Goal: Download file/media

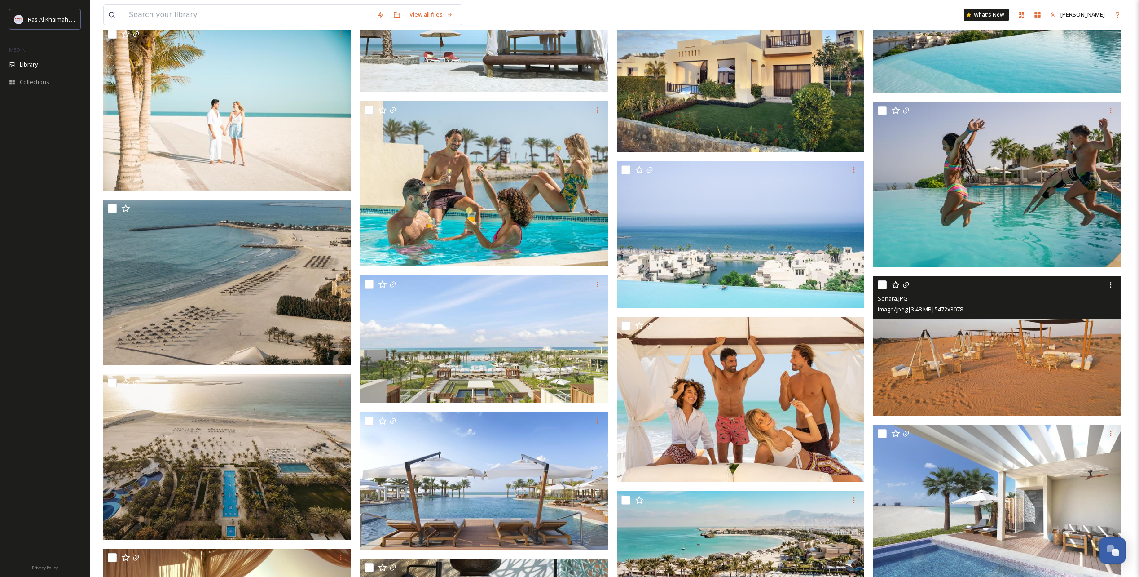
scroll to position [13682, 0]
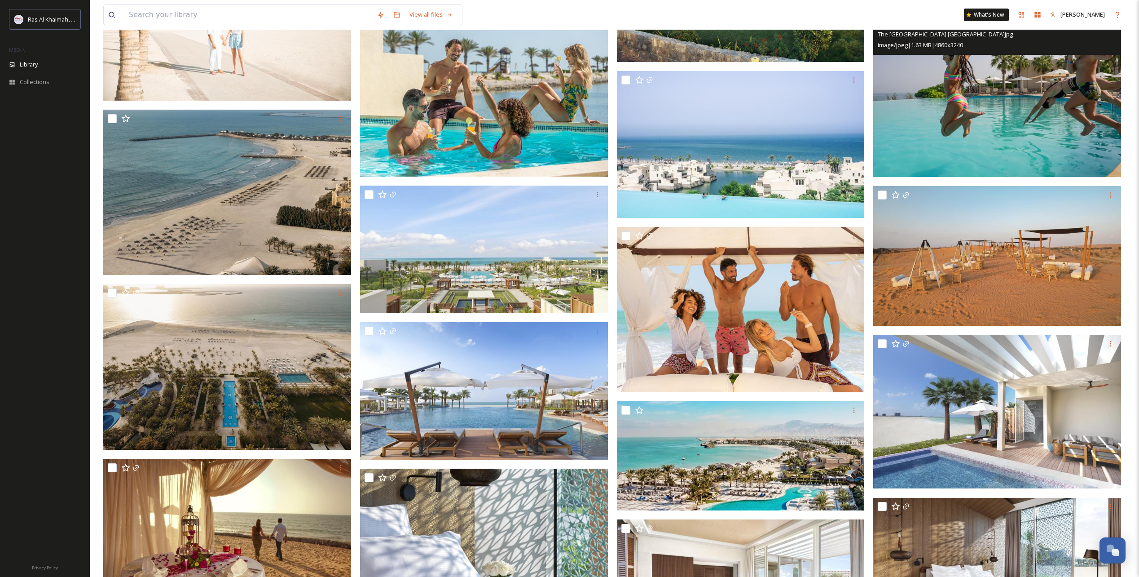
drag, startPoint x: 1022, startPoint y: 119, endPoint x: 941, endPoint y: 80, distance: 89.6
click at [941, 80] on img at bounding box center [997, 94] width 248 height 165
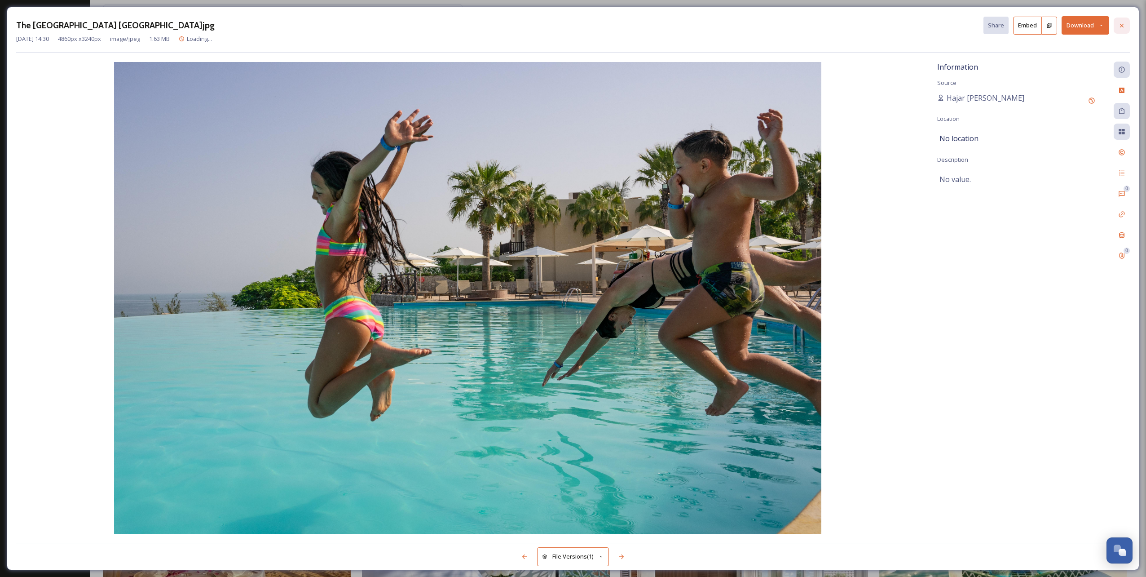
click at [1124, 26] on icon at bounding box center [1121, 25] width 7 height 7
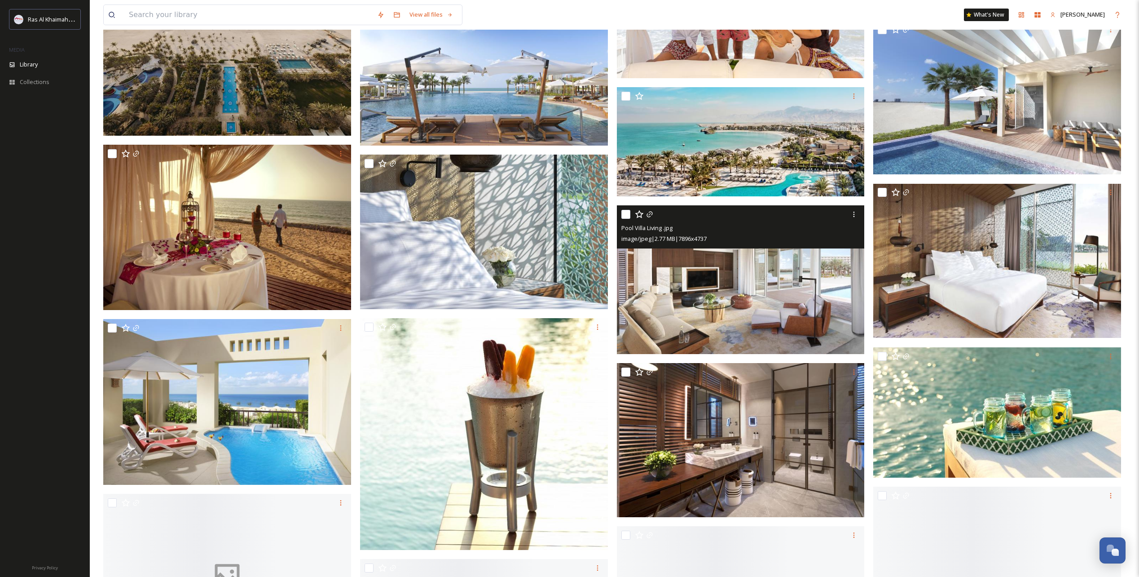
scroll to position [13997, 0]
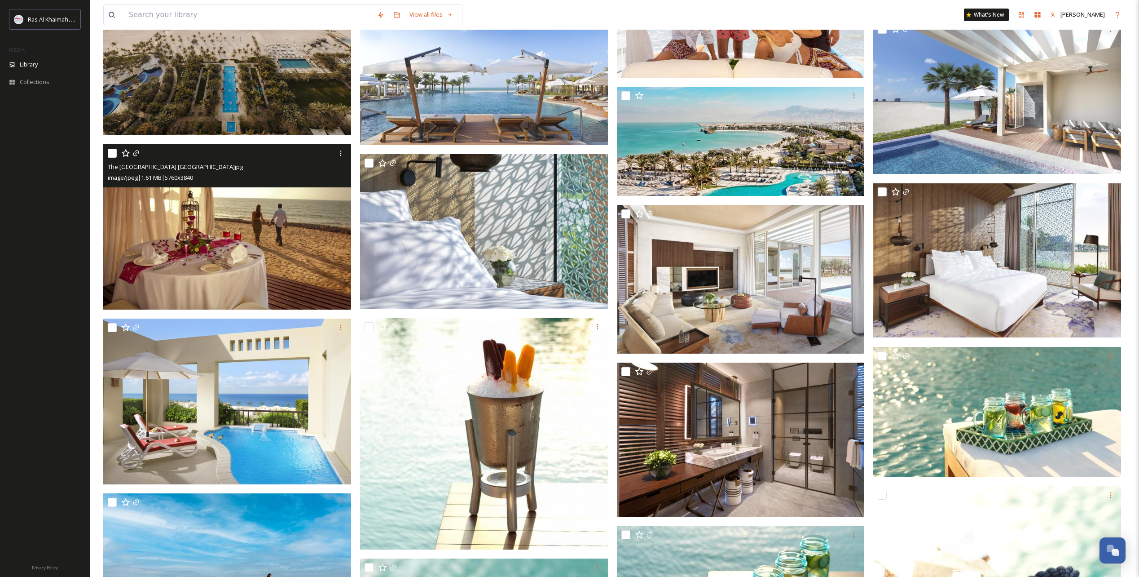
click at [285, 222] on img at bounding box center [227, 226] width 248 height 165
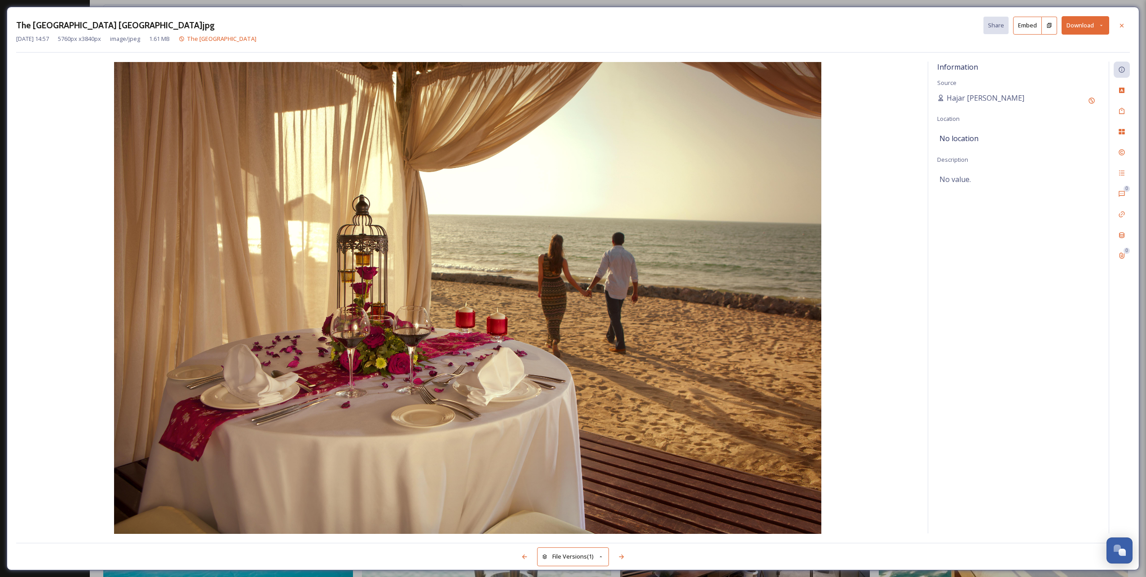
click at [1089, 24] on button "Download" at bounding box center [1085, 25] width 48 height 18
click at [1082, 64] on span "Download Large (2000 x 1333)" at bounding box center [1058, 63] width 79 height 9
click at [1128, 25] on div "The [GEOGRAPHIC_DATA] [GEOGRAPHIC_DATA]jpg Share Embed Download [DATE] 14:57 57…" at bounding box center [573, 288] width 1132 height 563
click at [1125, 26] on icon at bounding box center [1121, 25] width 7 height 7
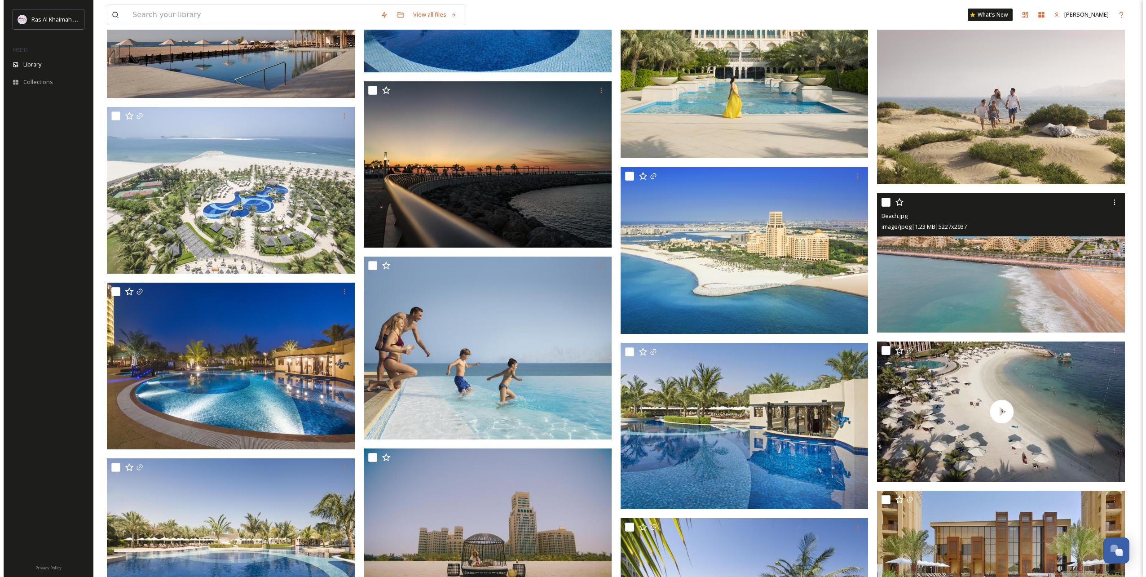
scroll to position [17634, 0]
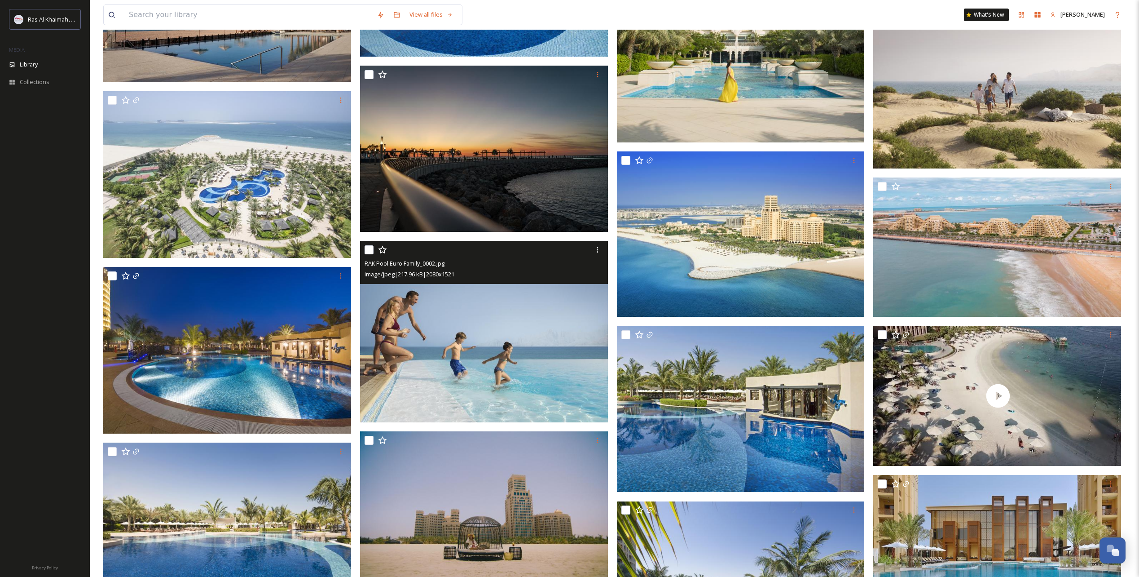
click at [528, 320] on img at bounding box center [484, 331] width 248 height 181
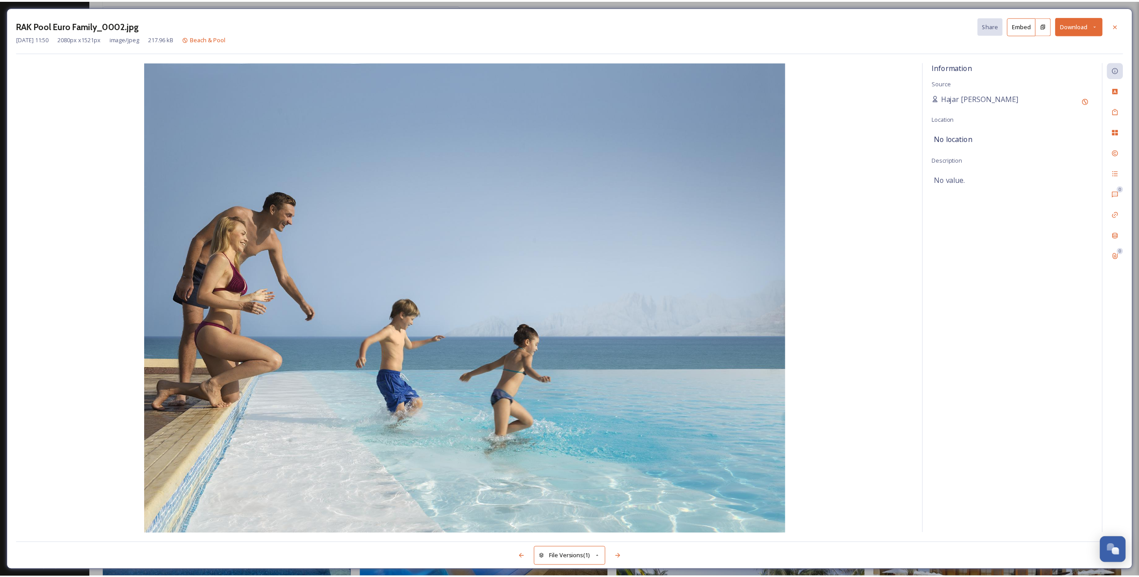
scroll to position [17635, 0]
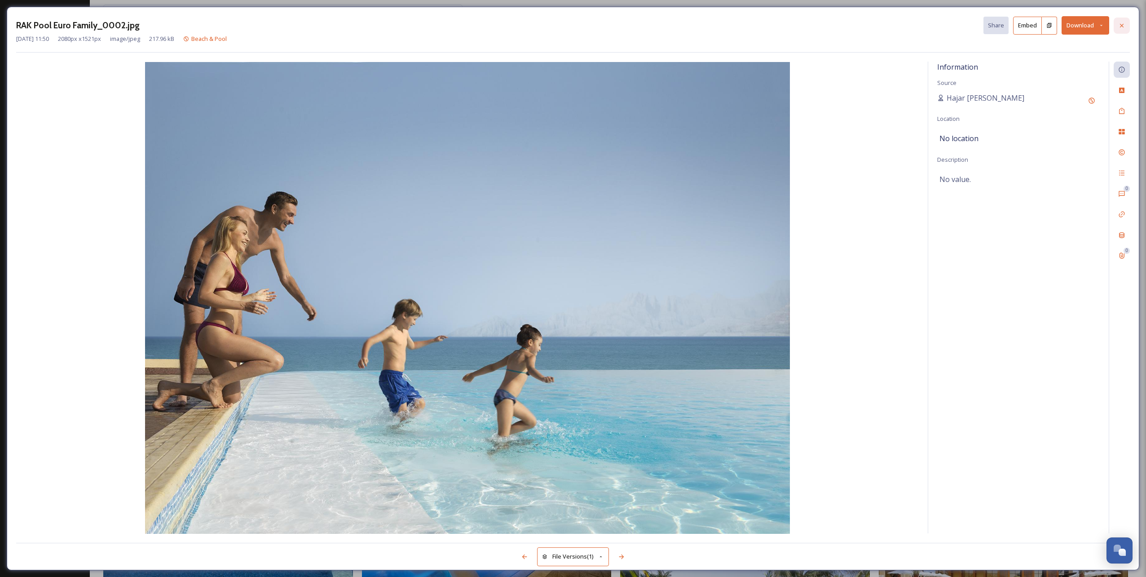
click at [1123, 25] on icon at bounding box center [1121, 25] width 7 height 7
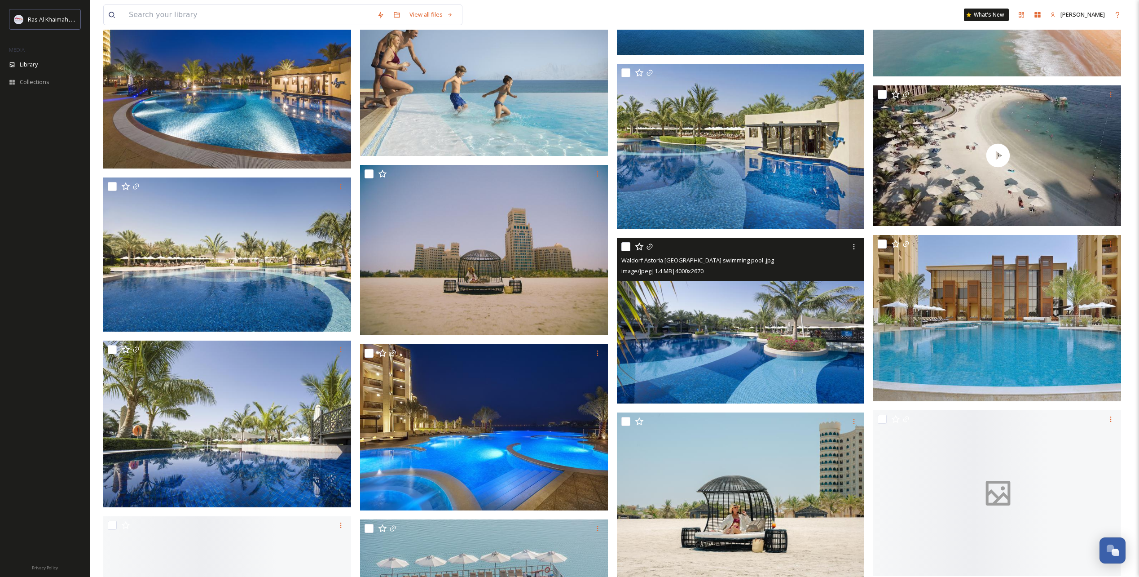
scroll to position [17904, 0]
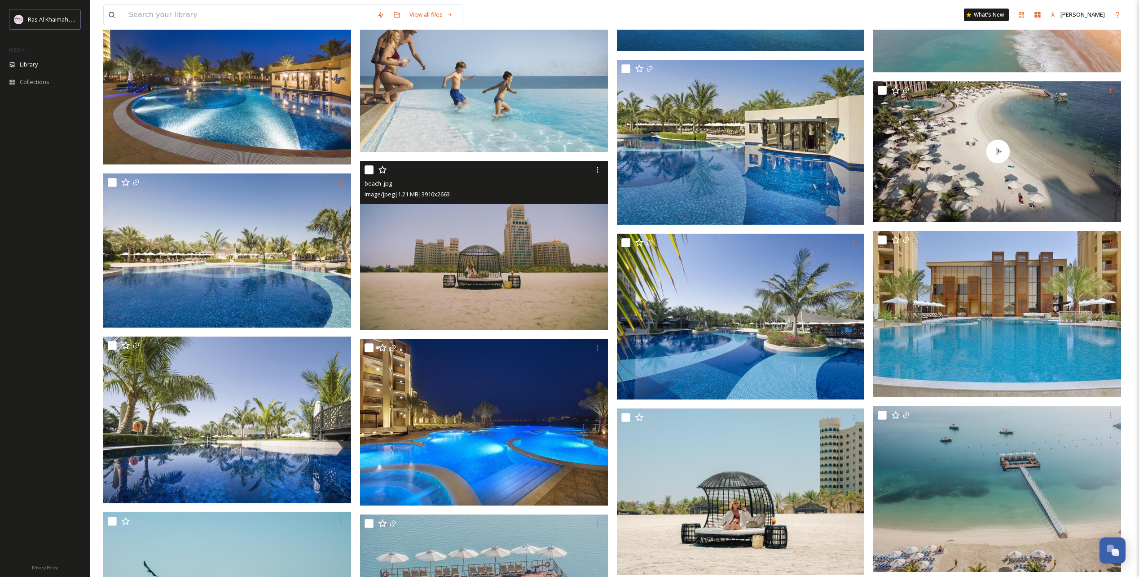
drag, startPoint x: 474, startPoint y: 256, endPoint x: 442, endPoint y: 255, distance: 32.4
click at [442, 255] on img at bounding box center [484, 245] width 248 height 169
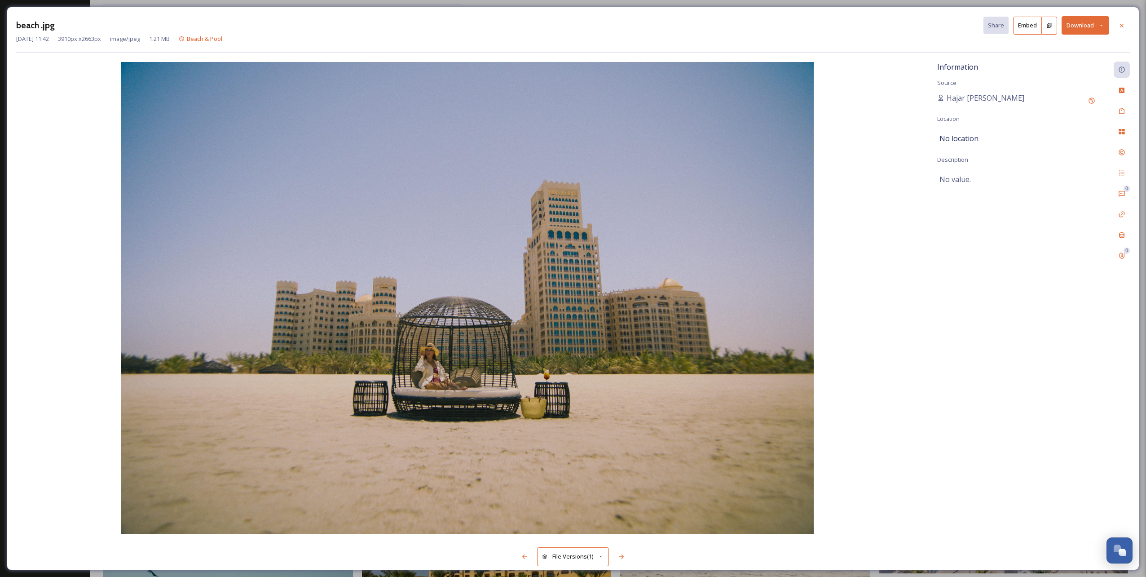
click at [566, 323] on img at bounding box center [467, 297] width 903 height 471
click at [1123, 27] on icon at bounding box center [1122, 25] width 4 height 4
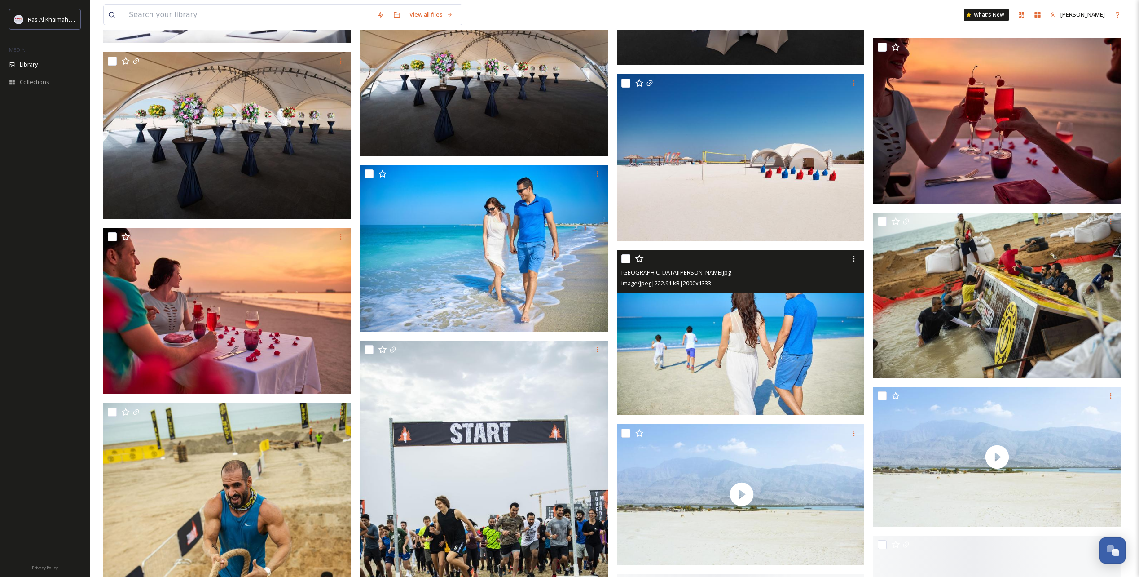
scroll to position [23382, 0]
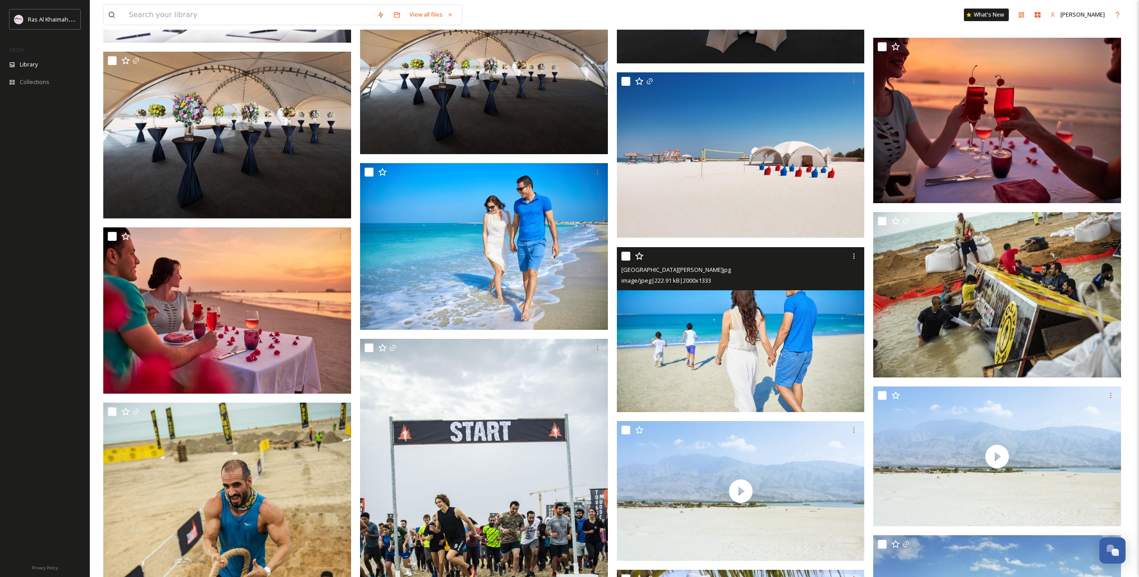
click at [797, 320] on img at bounding box center [741, 329] width 248 height 165
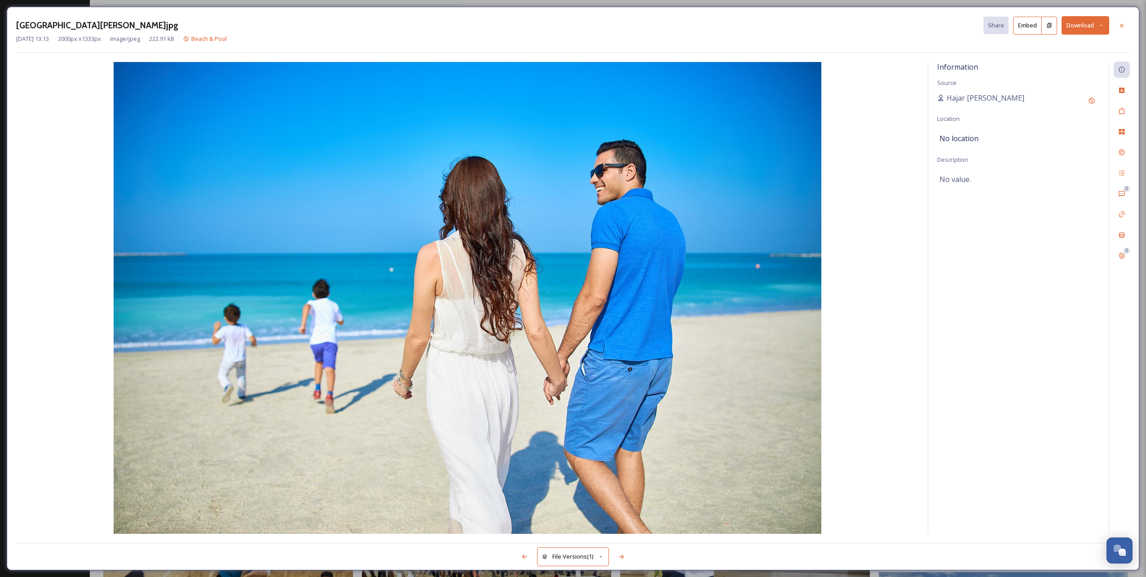
click at [1089, 25] on button "Download" at bounding box center [1085, 25] width 48 height 18
click at [1073, 49] on span "Download Original (2000 x 1333)" at bounding box center [1061, 46] width 85 height 9
drag, startPoint x: 242, startPoint y: 25, endPoint x: 424, endPoint y: 55, distance: 184.3
click at [243, 25] on div "[GEOGRAPHIC_DATA][PERSON_NAME]jpg Share Embed Download" at bounding box center [573, 25] width 1114 height 18
click at [1126, 25] on div at bounding box center [1122, 26] width 16 height 16
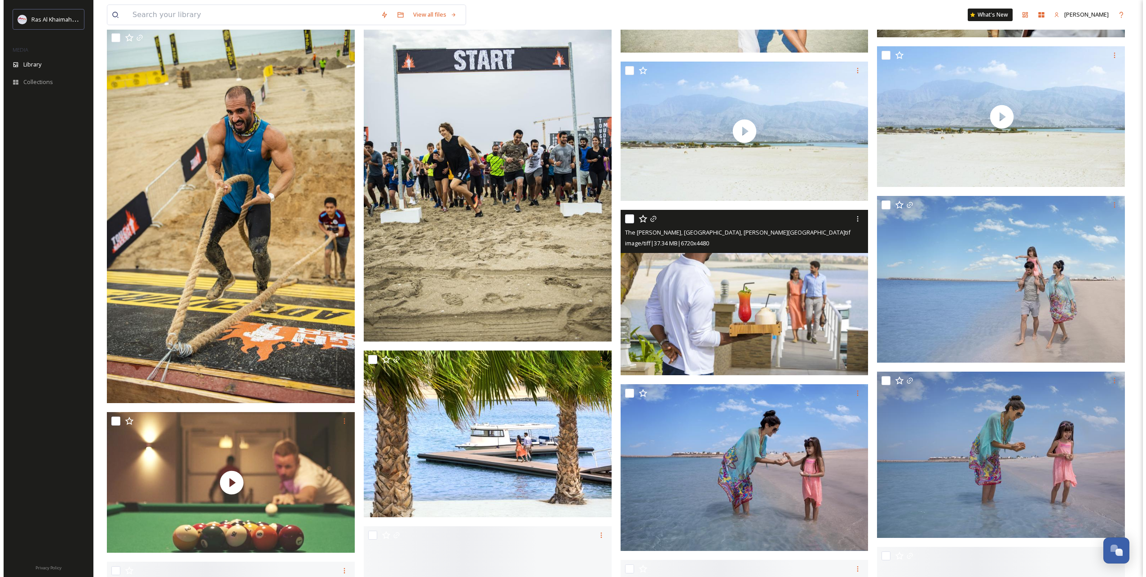
scroll to position [23786, 0]
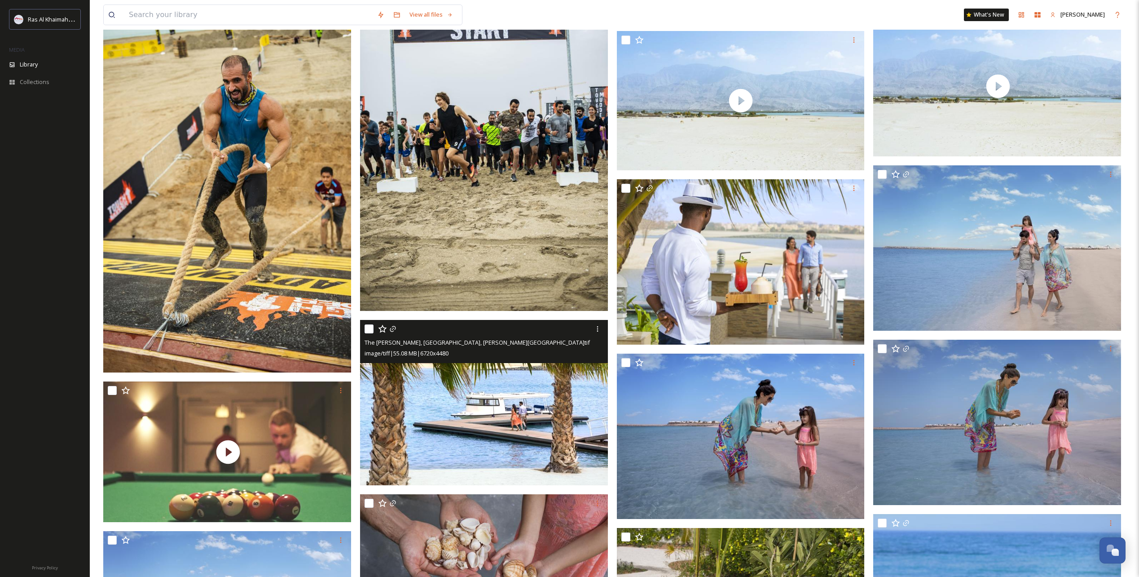
drag, startPoint x: 511, startPoint y: 394, endPoint x: 478, endPoint y: 413, distance: 37.6
click at [478, 413] on img at bounding box center [484, 402] width 248 height 165
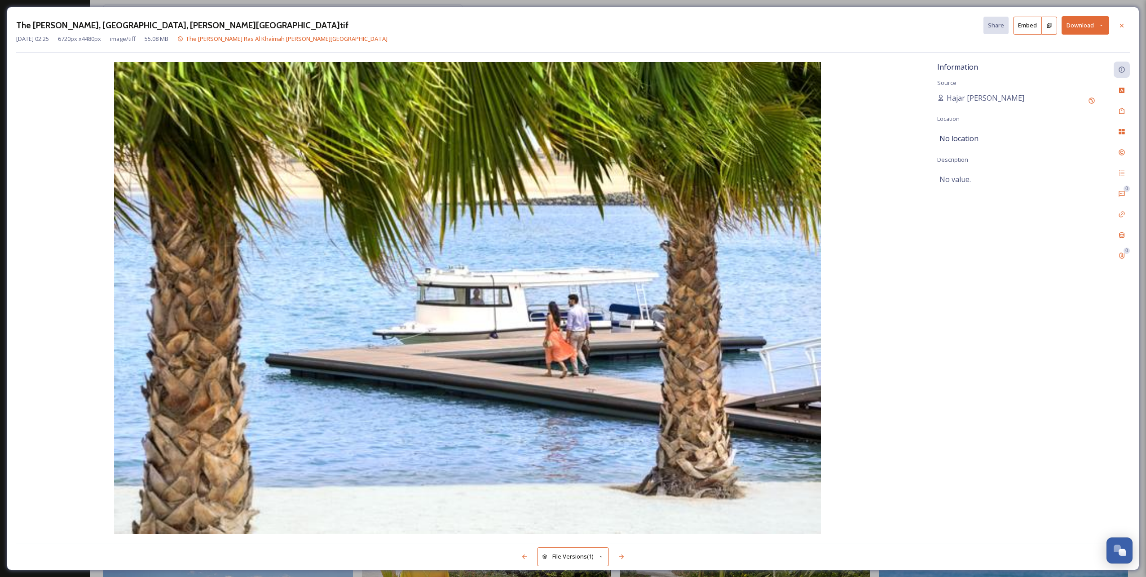
click at [1094, 23] on button "Download" at bounding box center [1085, 25] width 48 height 18
click at [1081, 61] on span "Download Large (2000 x 1333)" at bounding box center [1058, 63] width 79 height 9
click at [1094, 24] on button "Download" at bounding box center [1085, 25] width 48 height 18
click at [1058, 62] on span "Download Large (2000 x 1333)" at bounding box center [1058, 63] width 79 height 9
click at [1091, 23] on button "Download" at bounding box center [1085, 25] width 48 height 18
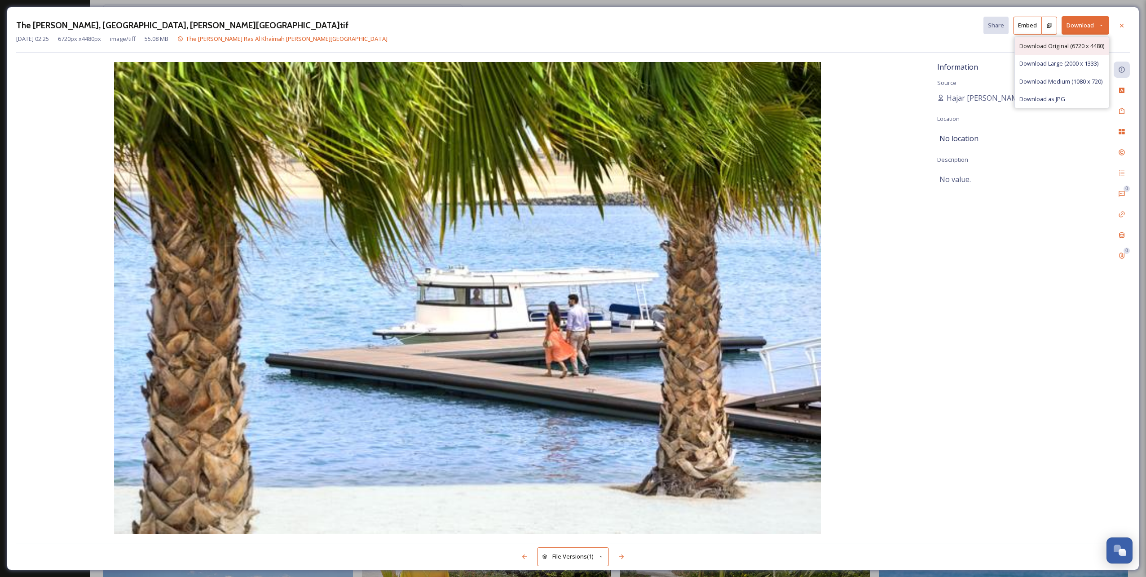
click at [1075, 44] on span "Download Original (6720 x 4480)" at bounding box center [1061, 46] width 85 height 9
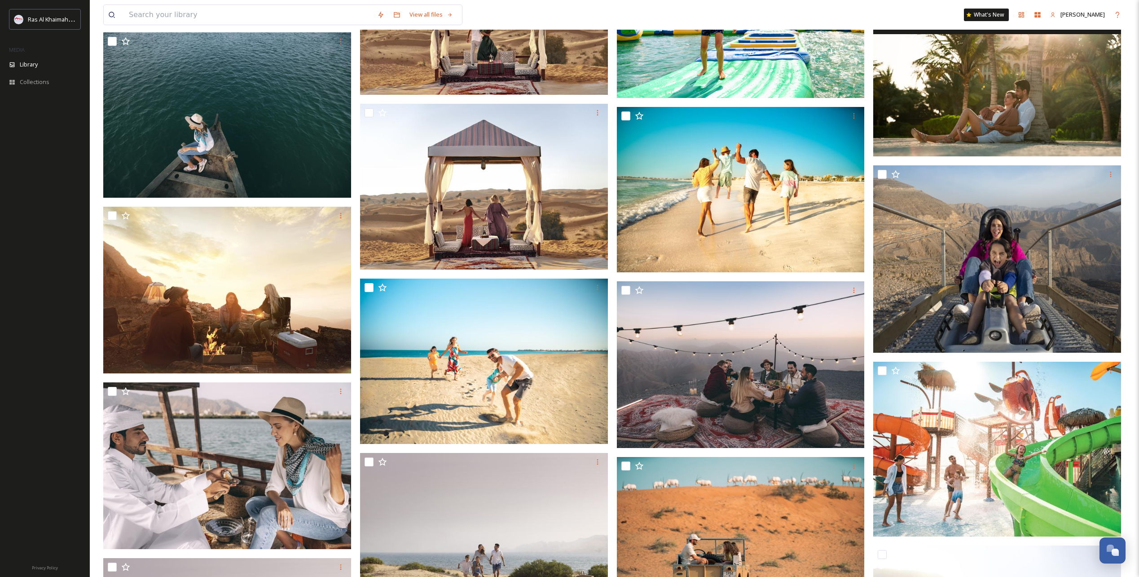
scroll to position [2200, 0]
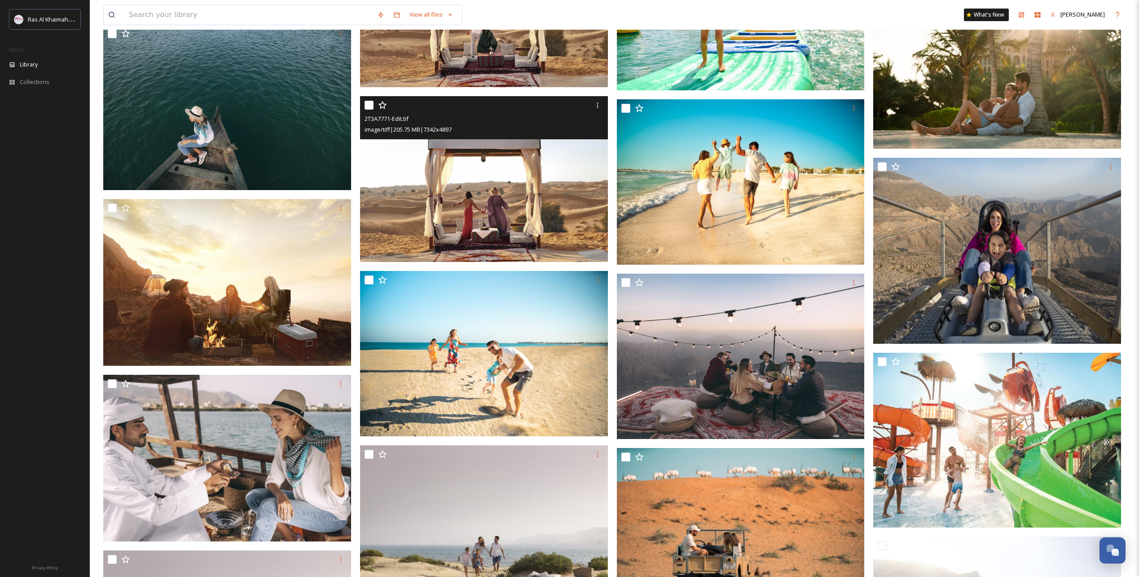
drag, startPoint x: 507, startPoint y: 194, endPoint x: 454, endPoint y: 173, distance: 56.6
click at [454, 173] on img at bounding box center [484, 178] width 248 height 165
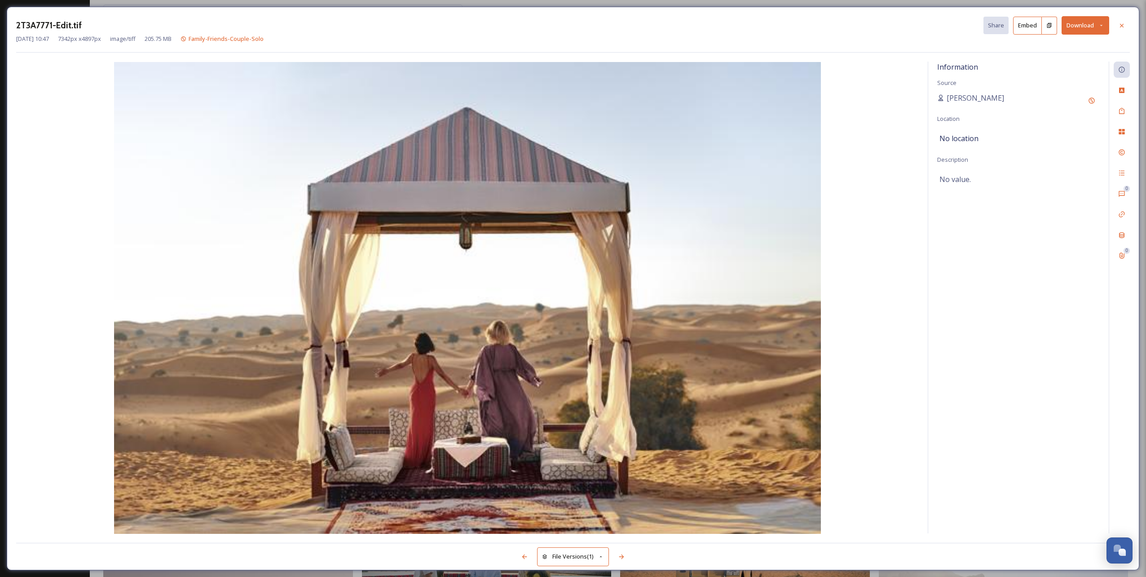
click at [1083, 24] on button "Download" at bounding box center [1085, 25] width 48 height 18
click at [1064, 60] on span "Download Large (2000 x 1334)" at bounding box center [1058, 63] width 79 height 9
click at [1124, 29] on div at bounding box center [1122, 26] width 16 height 16
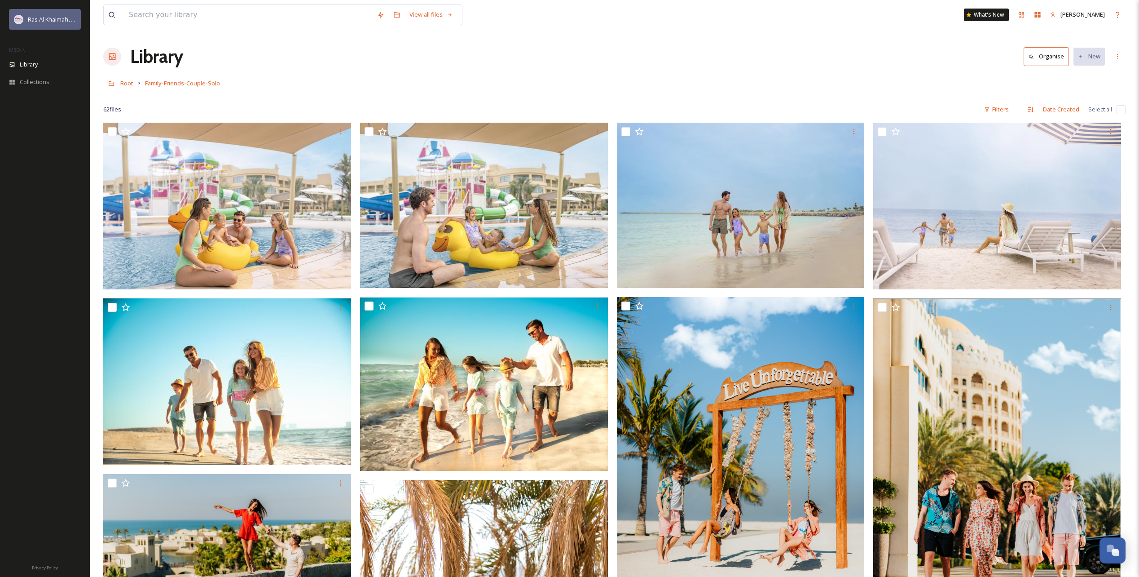
click at [43, 21] on span "Ras Al Khaimah Tourism Development Authority" at bounding box center [91, 19] width 127 height 9
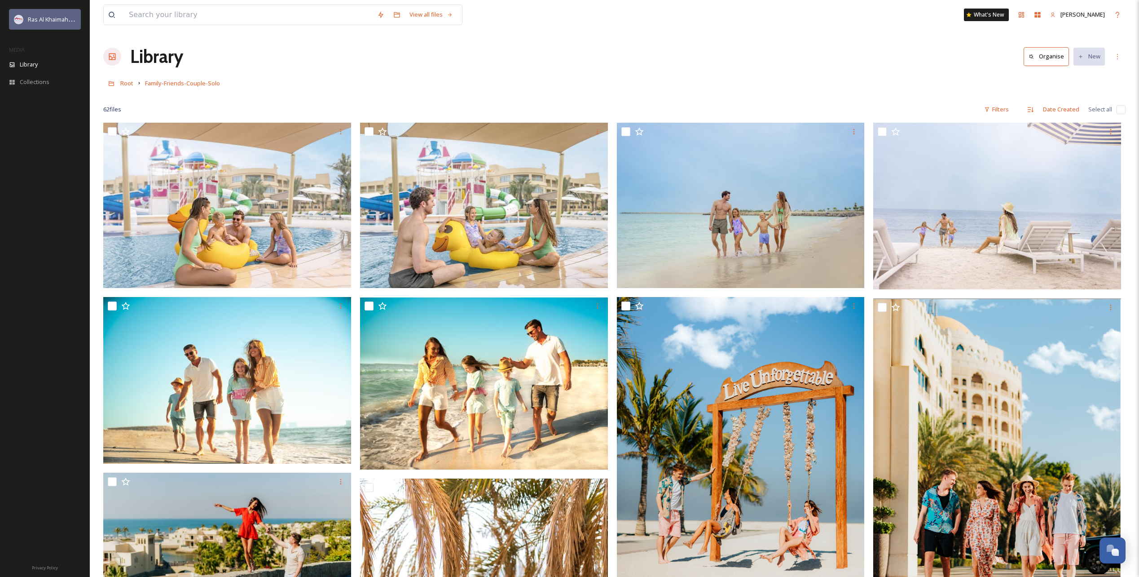
click at [39, 21] on span "Ras Al Khaimah Tourism Development Authority" at bounding box center [91, 19] width 127 height 9
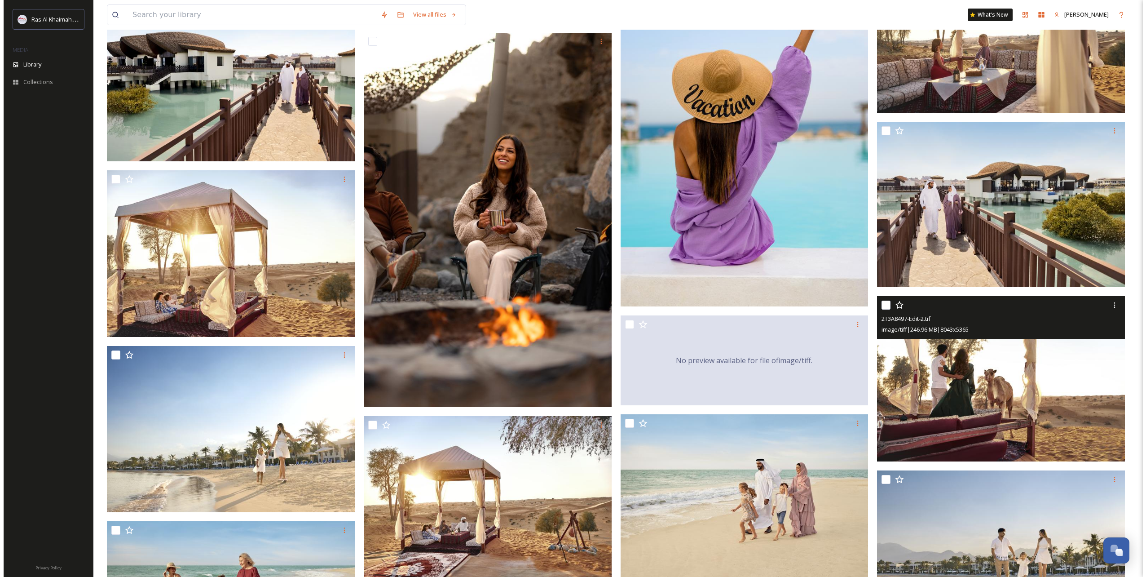
scroll to position [919, 0]
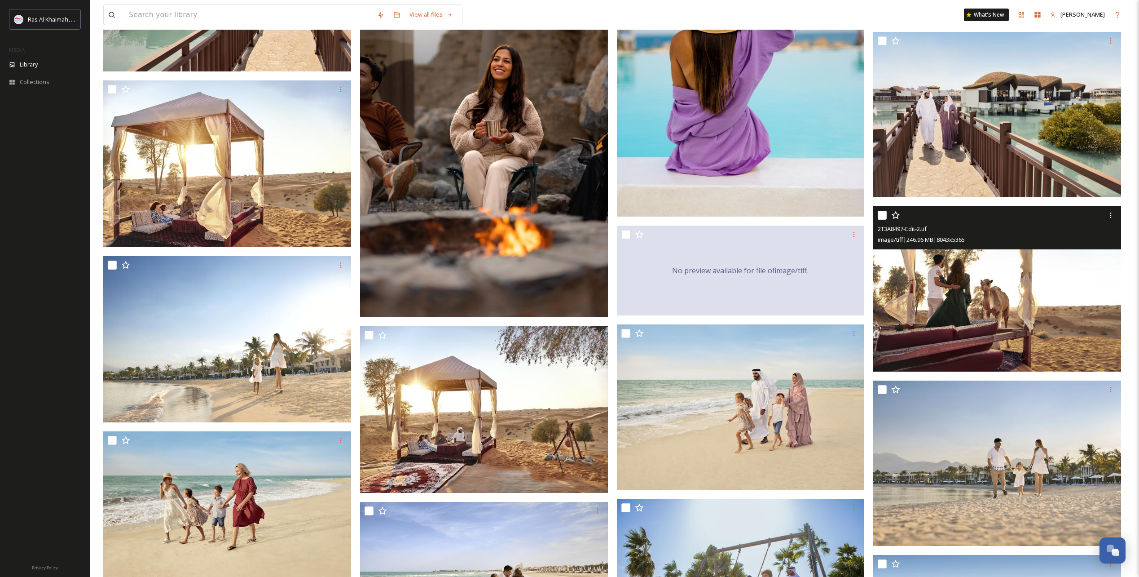
click at [1029, 308] on img at bounding box center [997, 288] width 248 height 165
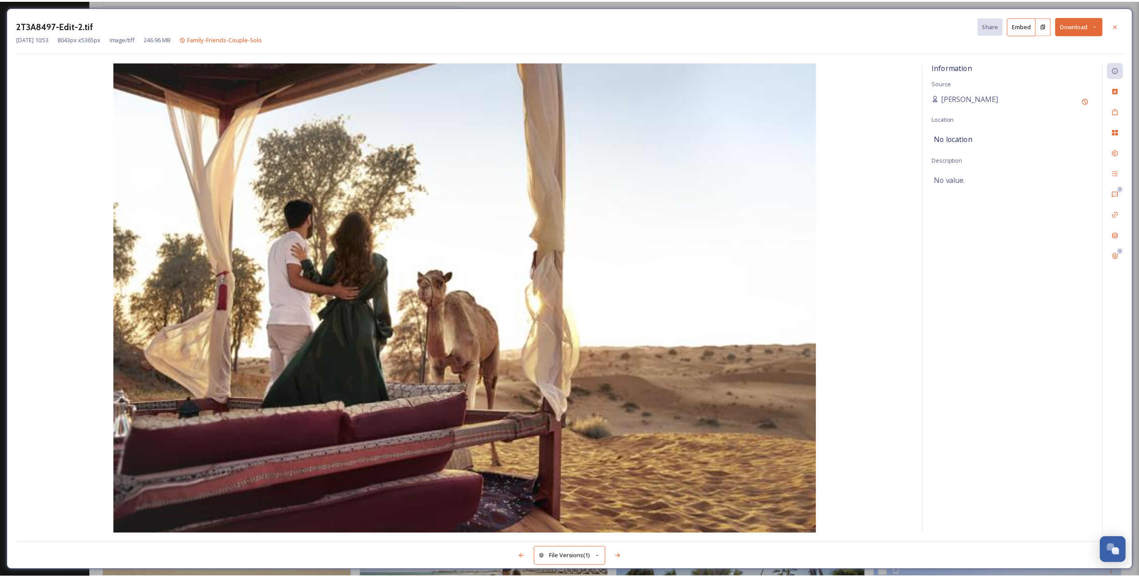
scroll to position [920, 0]
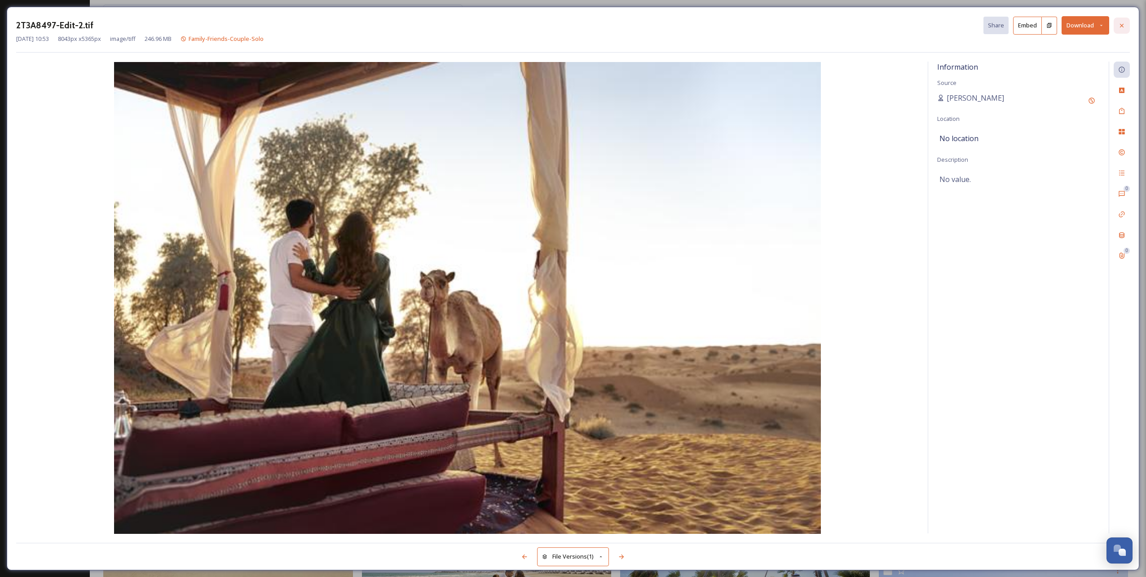
click at [1118, 26] on icon at bounding box center [1121, 25] width 7 height 7
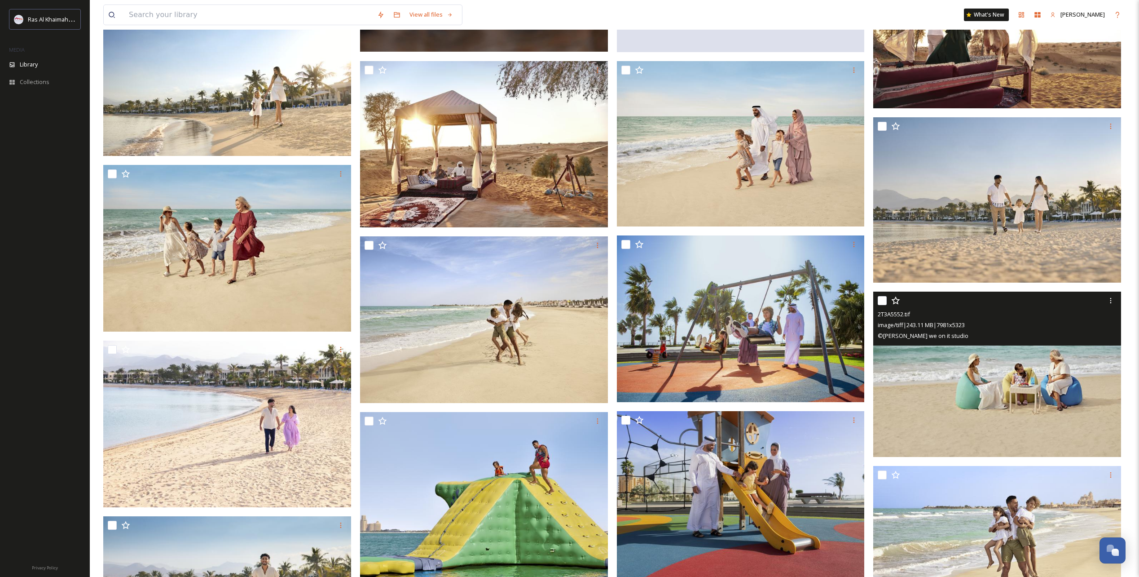
scroll to position [1234, 0]
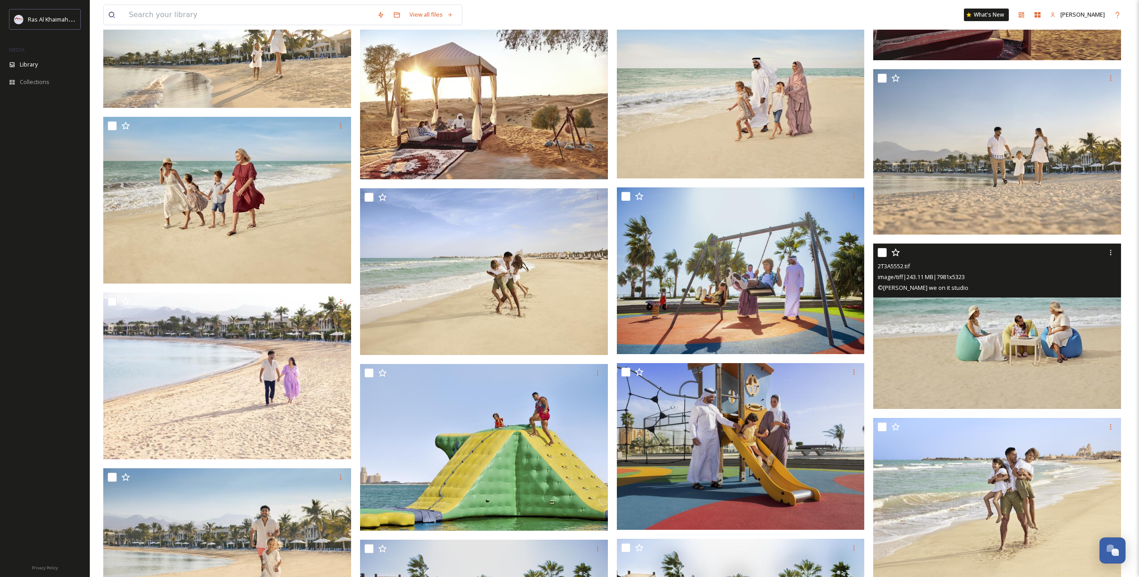
click at [1003, 335] on img at bounding box center [997, 325] width 248 height 165
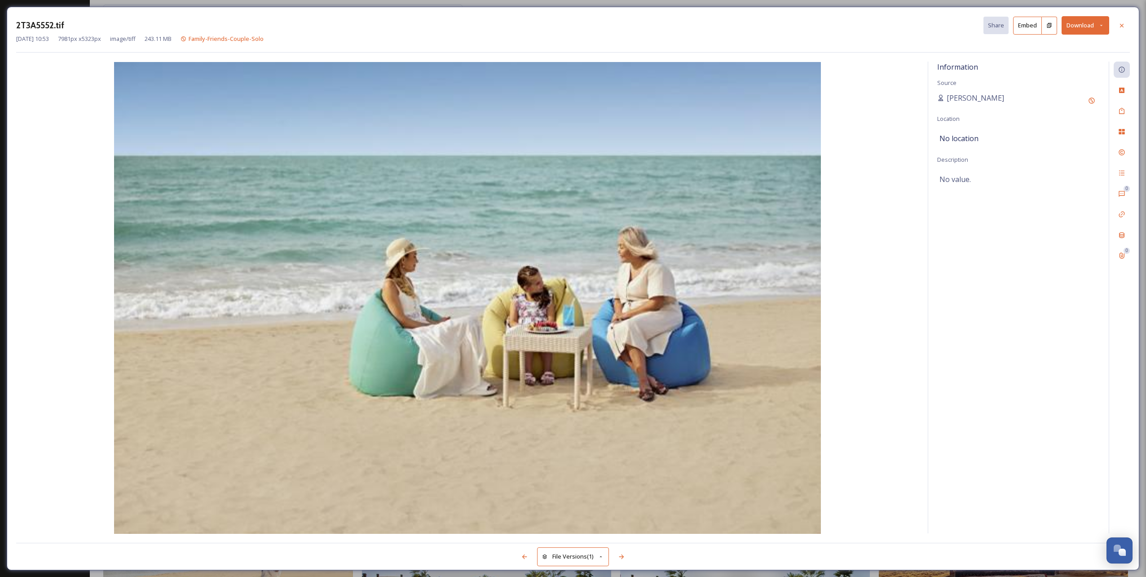
click at [1121, 24] on icon at bounding box center [1121, 25] width 7 height 7
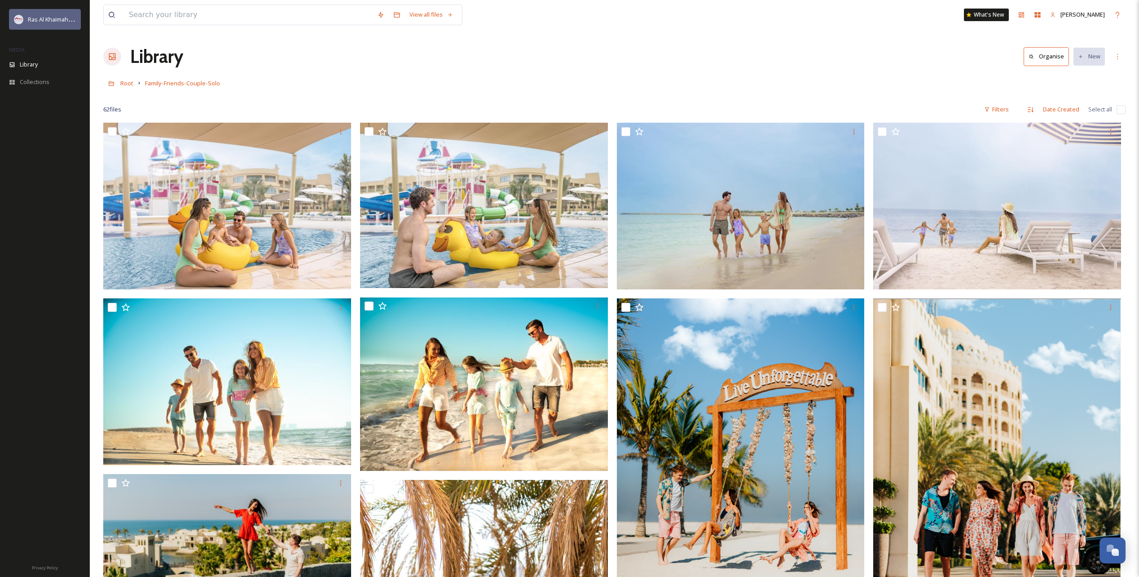
click at [34, 20] on span "Ras Al Khaimah Tourism Development Authority" at bounding box center [91, 19] width 127 height 9
click at [29, 26] on div "Ras Al Khaimah Tourism Development Authority" at bounding box center [45, 19] width 72 height 21
click at [28, 63] on span "Library" at bounding box center [29, 64] width 18 height 9
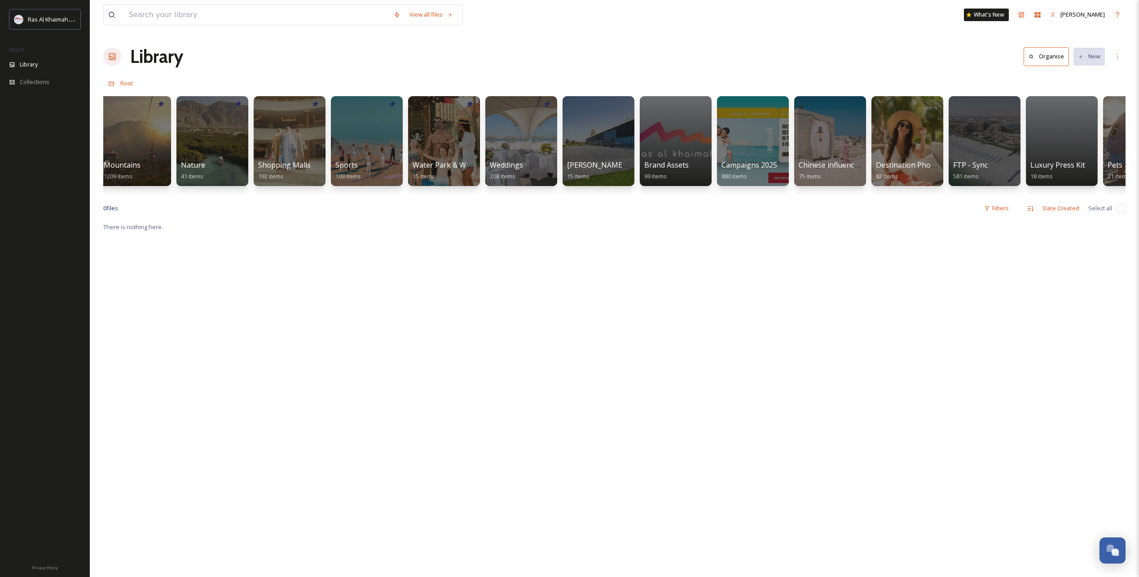
scroll to position [0, 625]
click at [750, 145] on div at bounding box center [751, 141] width 73 height 92
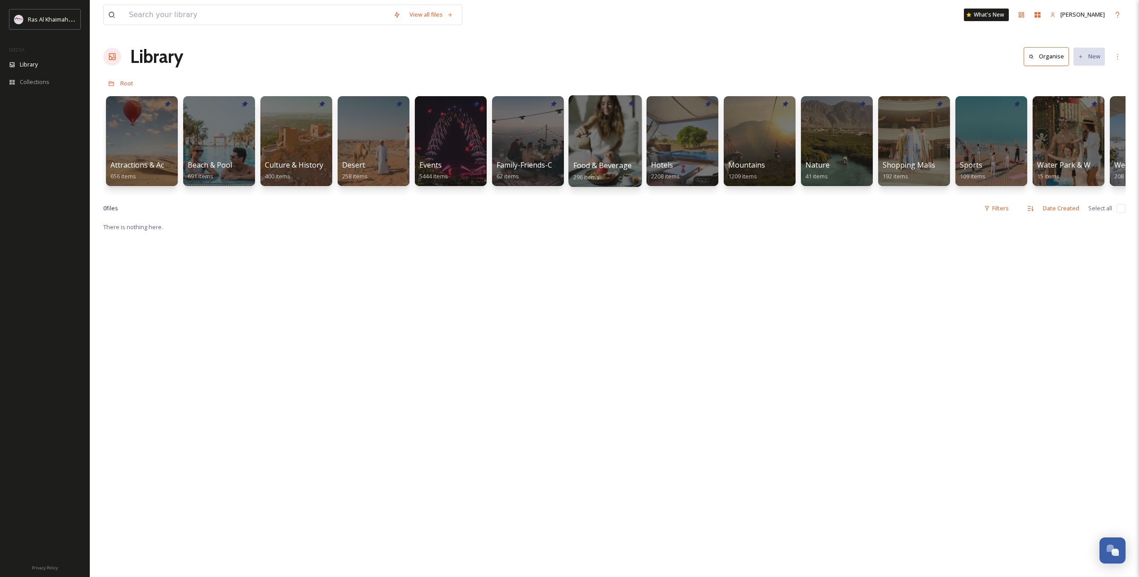
click at [599, 138] on div at bounding box center [604, 141] width 73 height 92
click at [454, 148] on div at bounding box center [450, 141] width 73 height 92
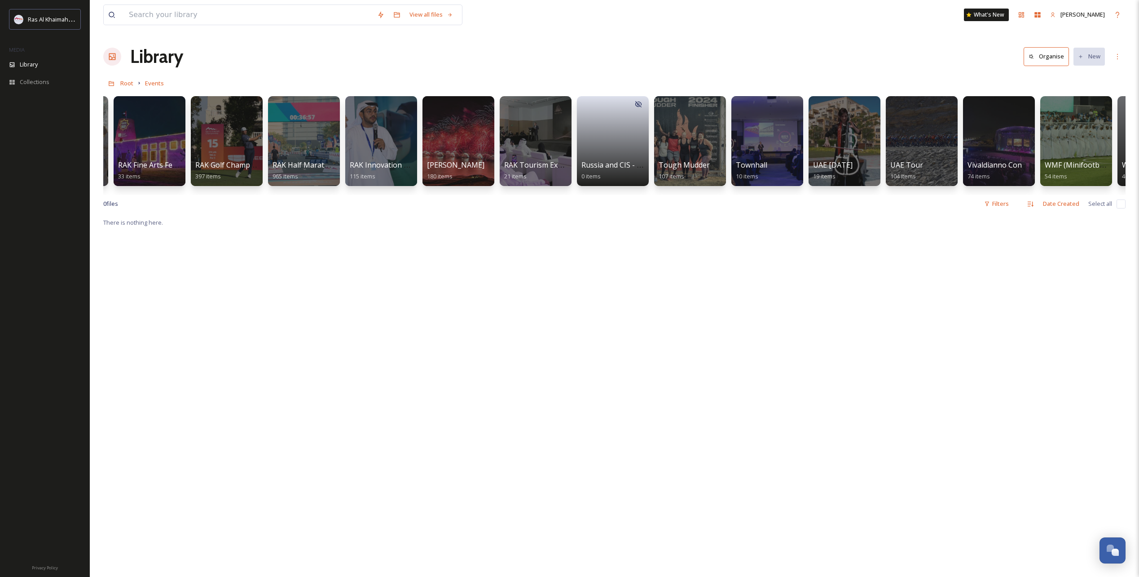
scroll to position [0, 1063]
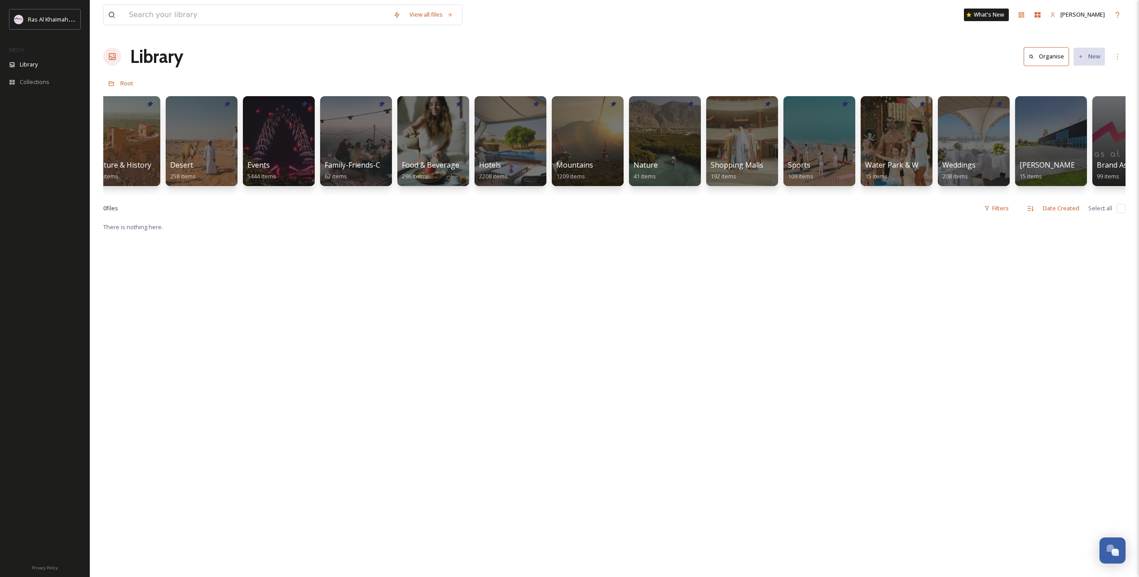
scroll to position [0, 174]
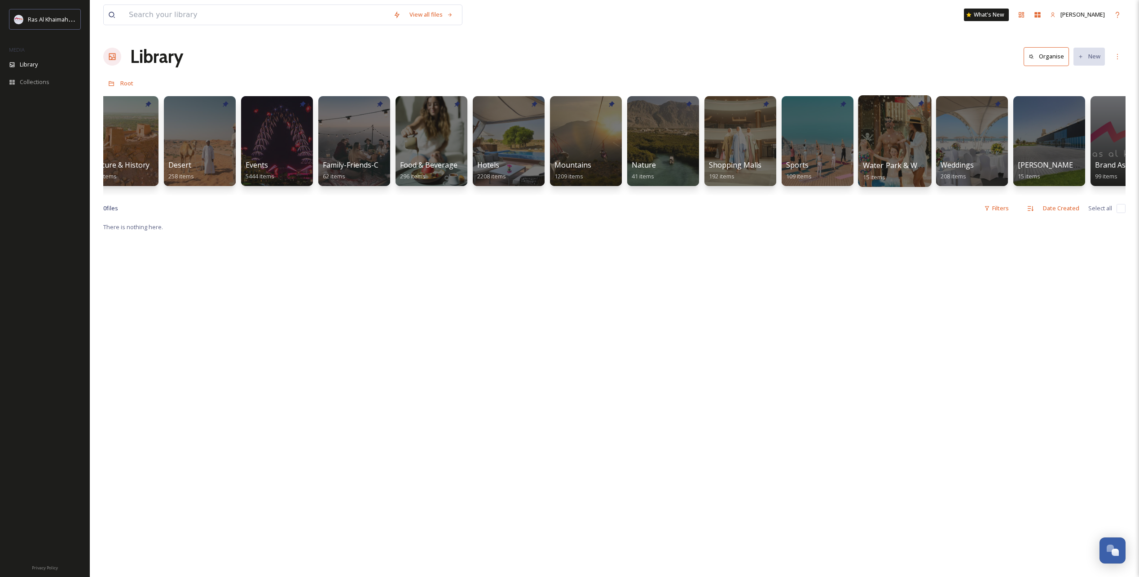
click at [902, 122] on div at bounding box center [894, 141] width 73 height 92
